Goal: Transaction & Acquisition: Purchase product/service

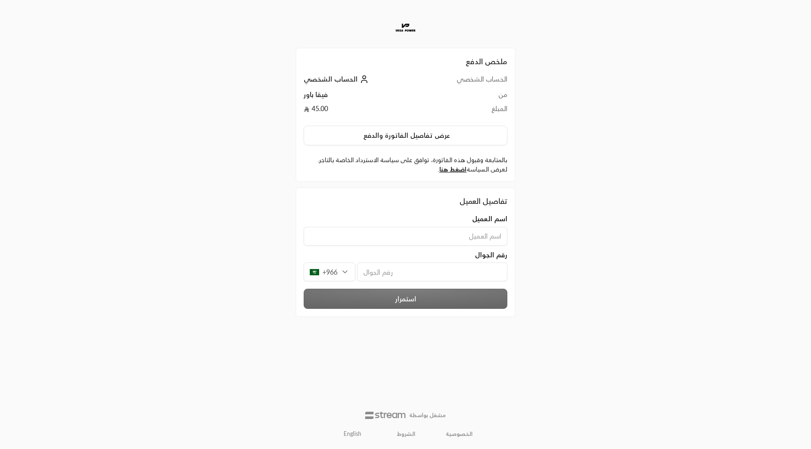
click at [382, 278] on input "tel" at bounding box center [432, 272] width 150 height 19
